Goal: Transaction & Acquisition: Purchase product/service

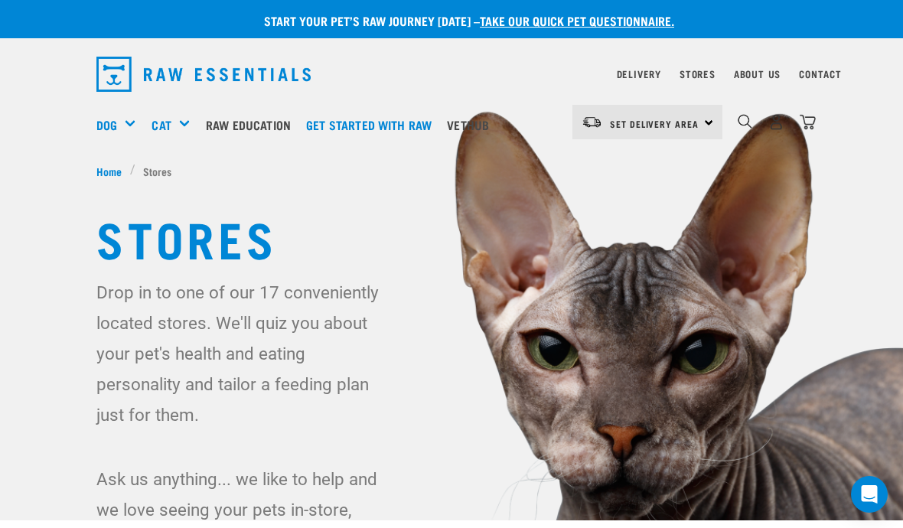
click at [715, 123] on div "Set Delivery Area North Island South Island" at bounding box center [647, 122] width 150 height 34
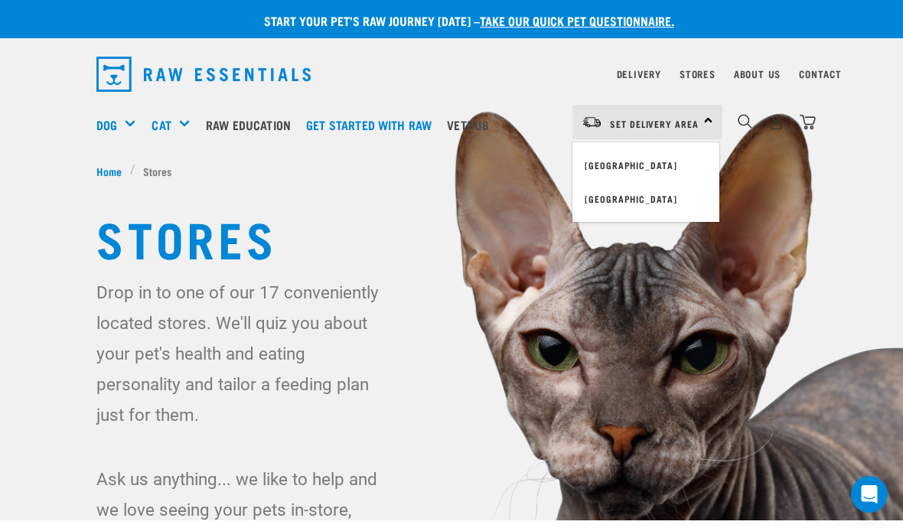
click at [661, 166] on link "[GEOGRAPHIC_DATA]" at bounding box center [645, 165] width 147 height 34
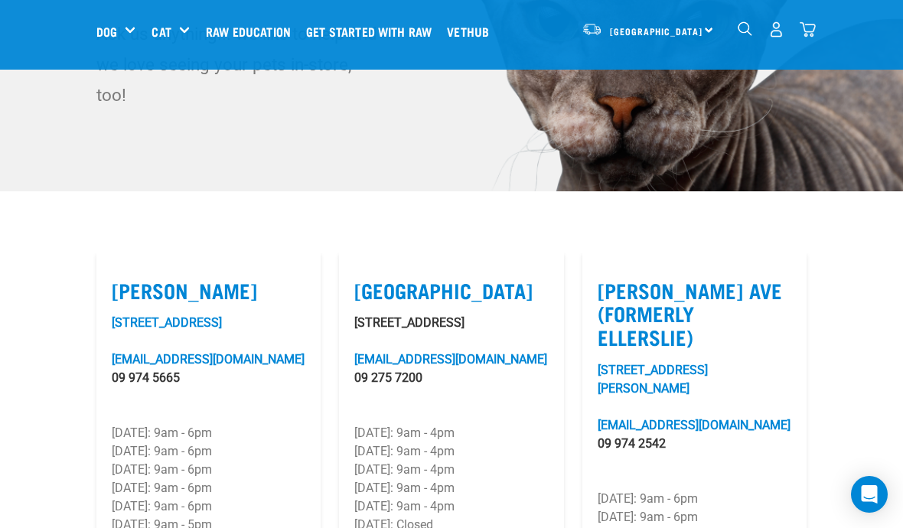
scroll to position [330, 0]
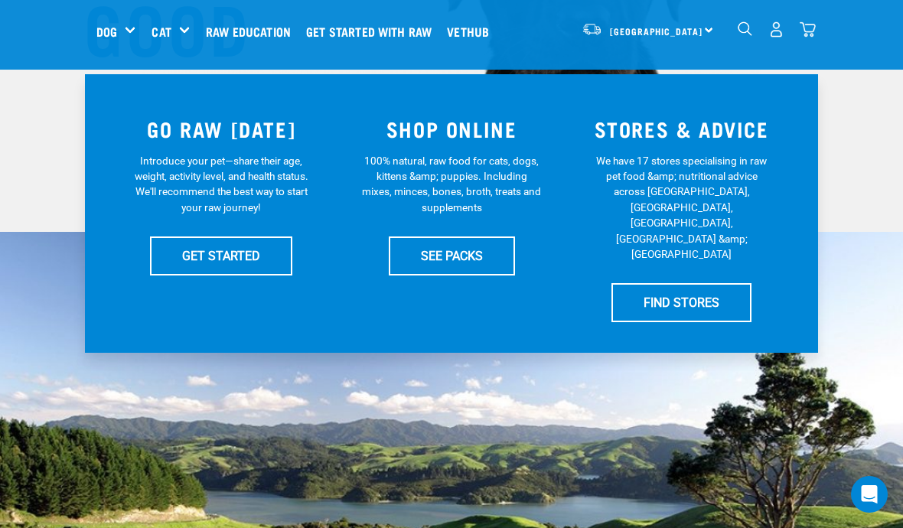
scroll to position [332, 0]
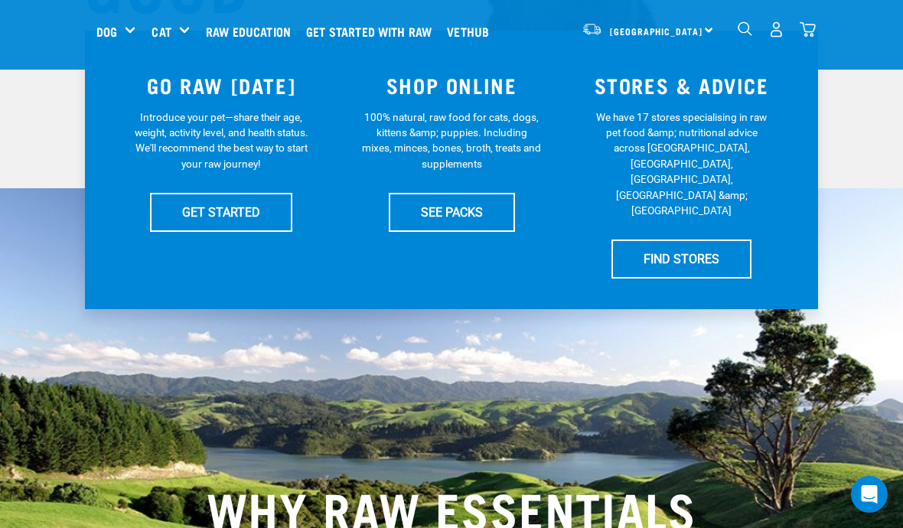
click at [448, 217] on link "SEE PACKS" at bounding box center [452, 212] width 126 height 38
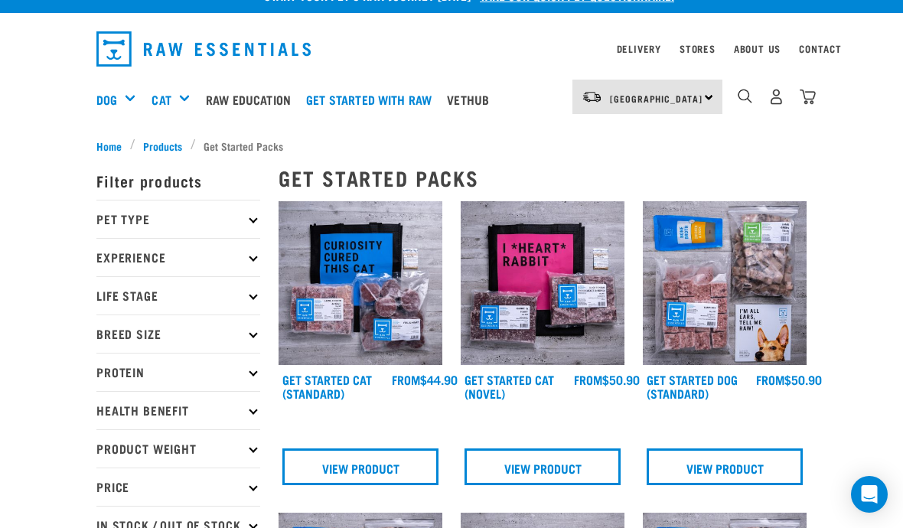
scroll to position [26, 0]
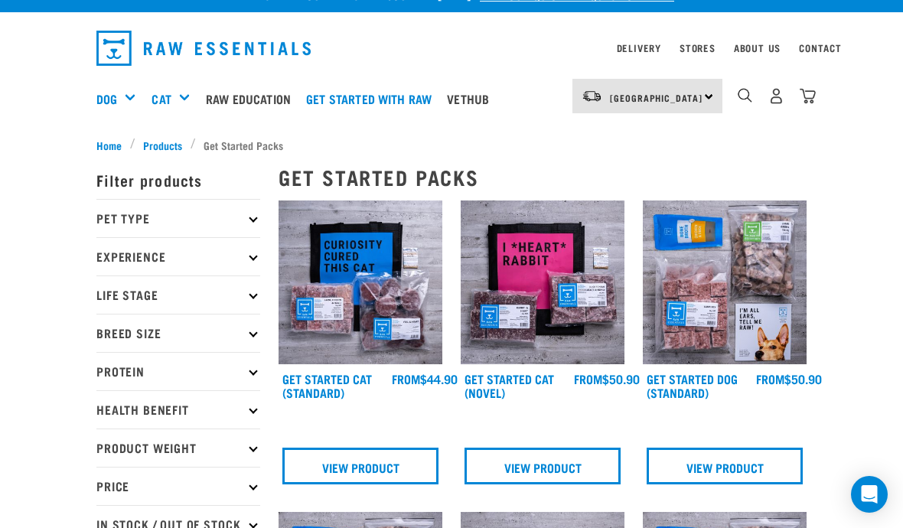
click at [237, 346] on p "Breed Size" at bounding box center [178, 333] width 164 height 38
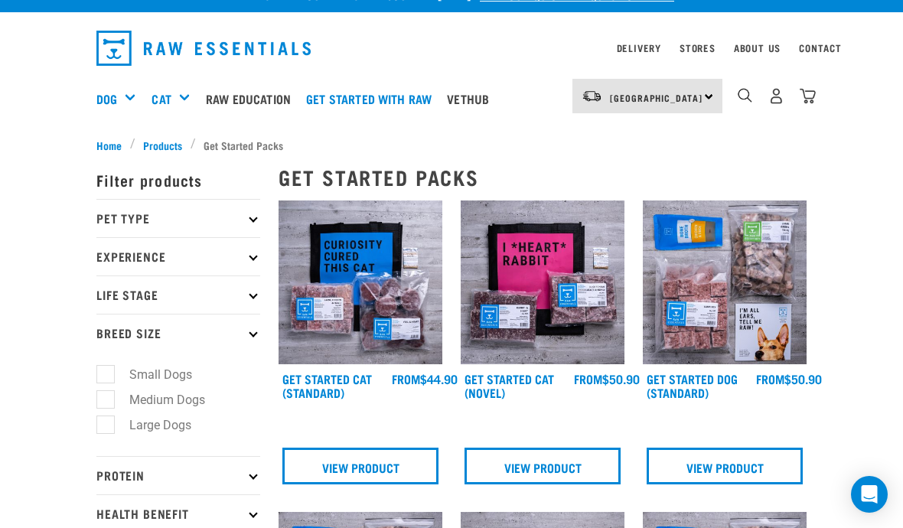
click at [120, 216] on p "Pet Type" at bounding box center [178, 218] width 164 height 38
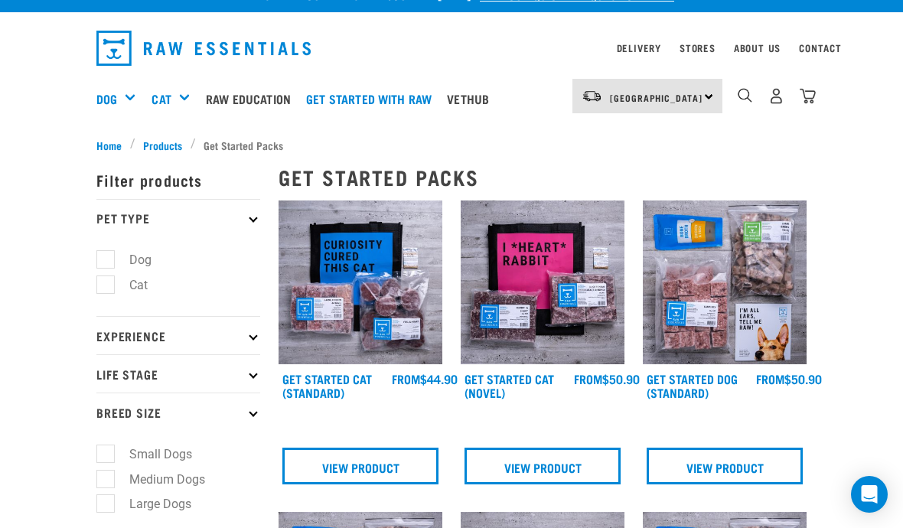
click at [119, 253] on label "Dog" at bounding box center [131, 259] width 53 height 19
click at [106, 253] on input "Dog" at bounding box center [101, 258] width 10 height 10
checkbox input "true"
click at [105, 450] on label "Small Dogs" at bounding box center [151, 454] width 93 height 19
click at [105, 450] on input "Small Dogs" at bounding box center [101, 451] width 10 height 10
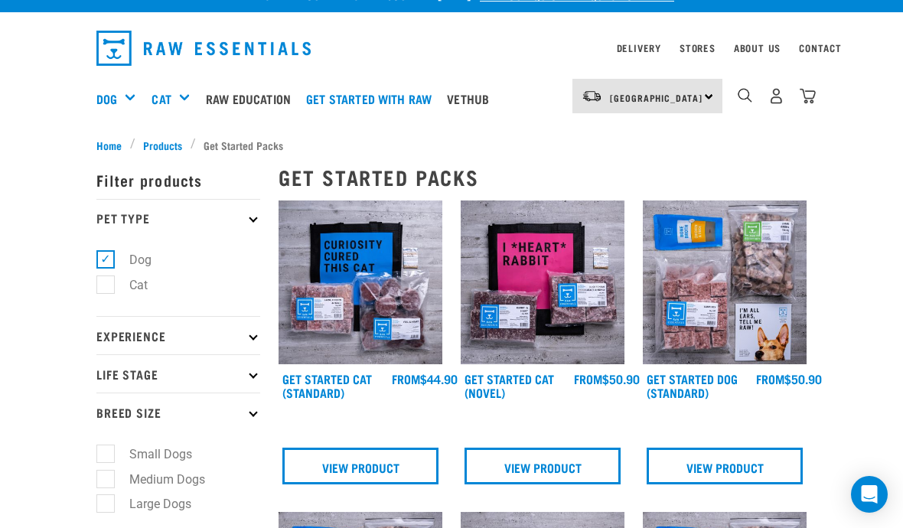
checkbox input "true"
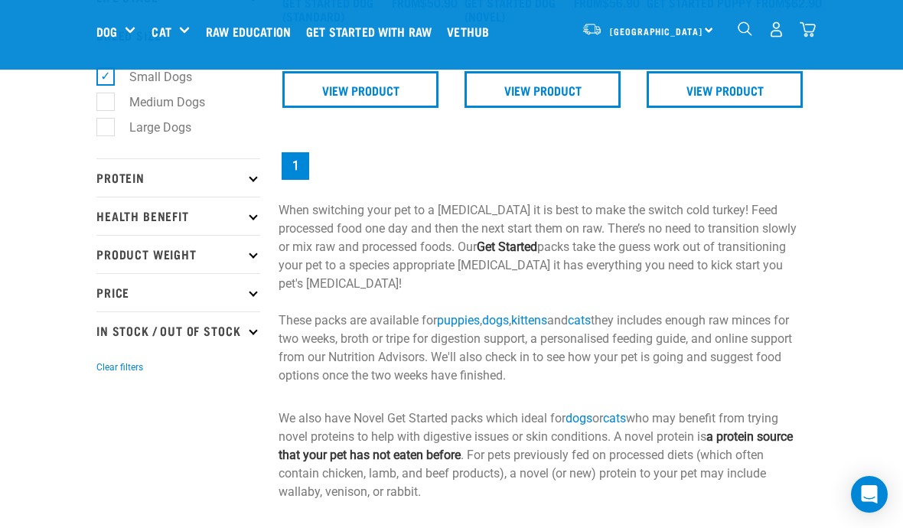
scroll to position [280, 0]
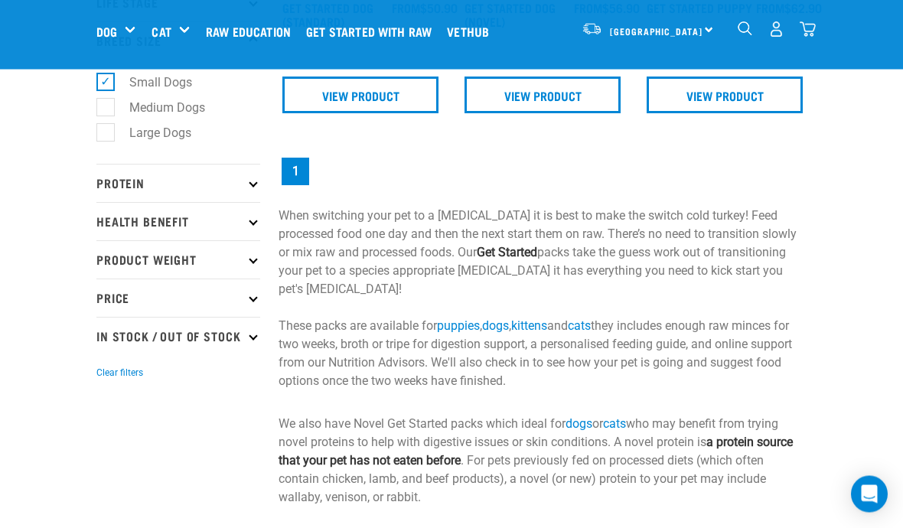
click at [126, 249] on p "Product Weight" at bounding box center [178, 260] width 164 height 38
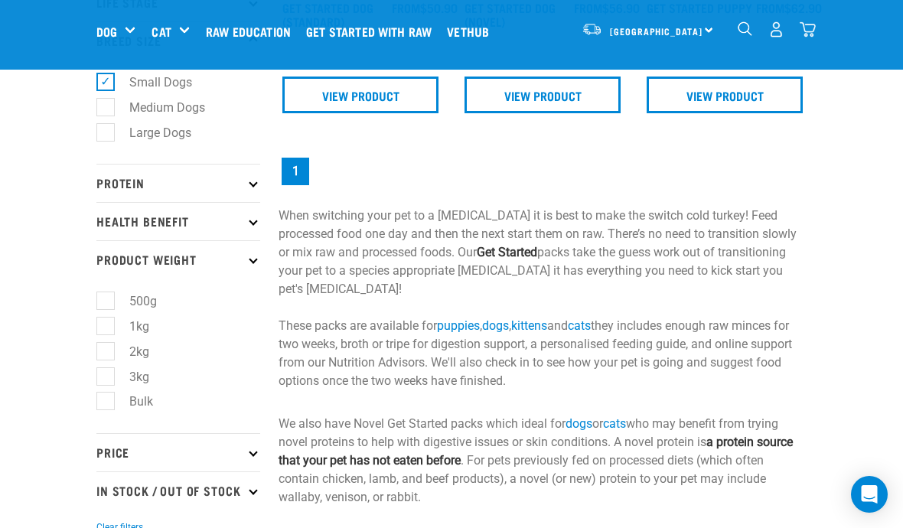
click at [107, 327] on label "1kg" at bounding box center [130, 326] width 51 height 19
click at [106, 327] on input "1kg" at bounding box center [101, 324] width 10 height 10
checkbox input "true"
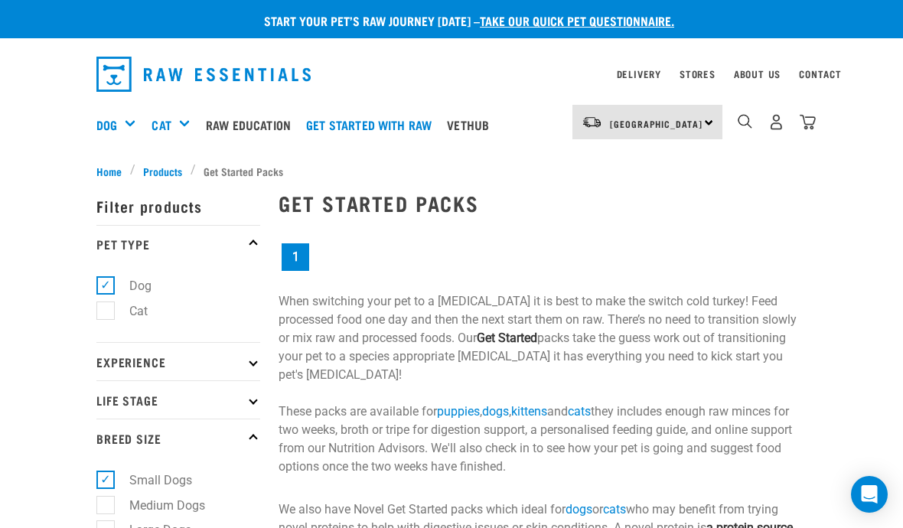
click at [0, 0] on h5 "Shop All Dog" at bounding box center [0, 0] width 0 height 0
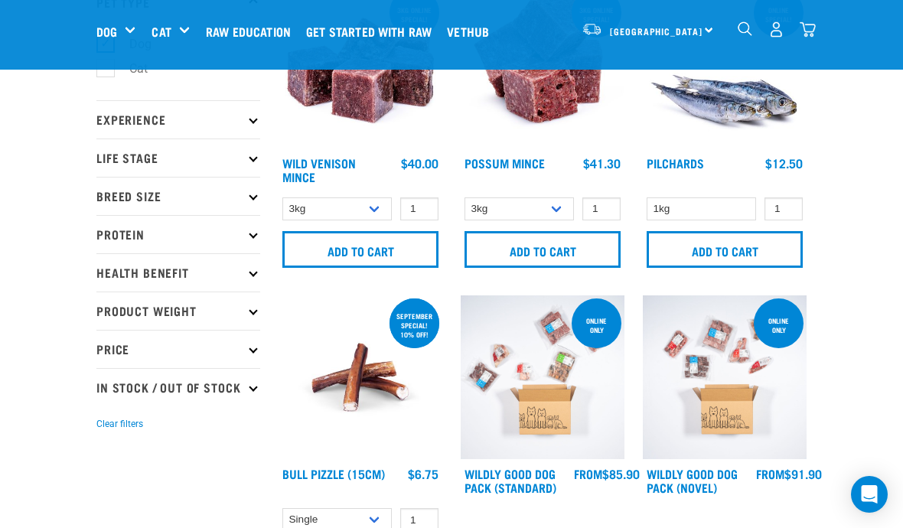
scroll to position [122, 0]
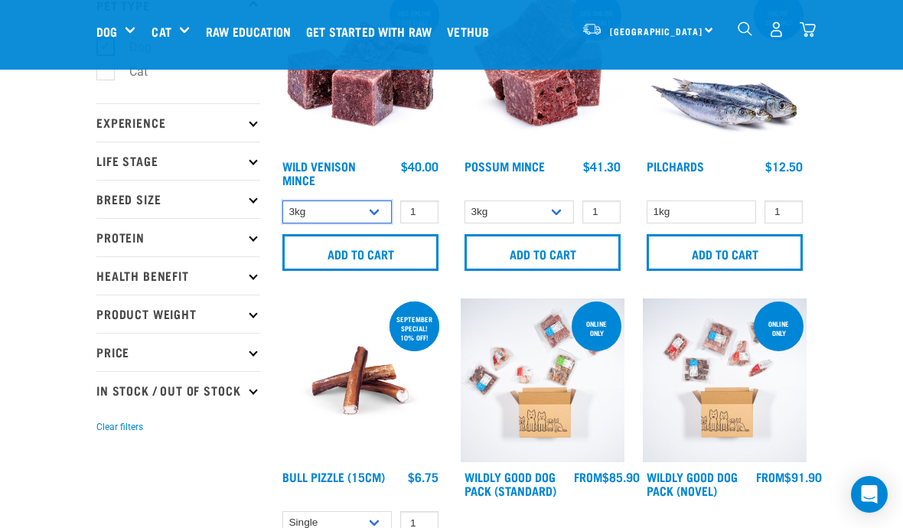
click at [380, 207] on select "3kg 1kg" at bounding box center [336, 213] width 109 height 24
select select "926"
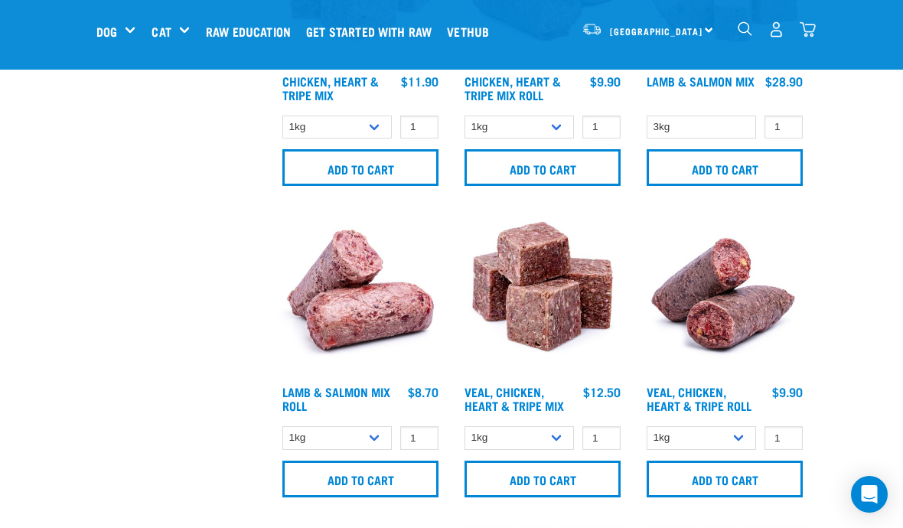
scroll to position [2383, 0]
